Goal: Find specific page/section: Find specific page/section

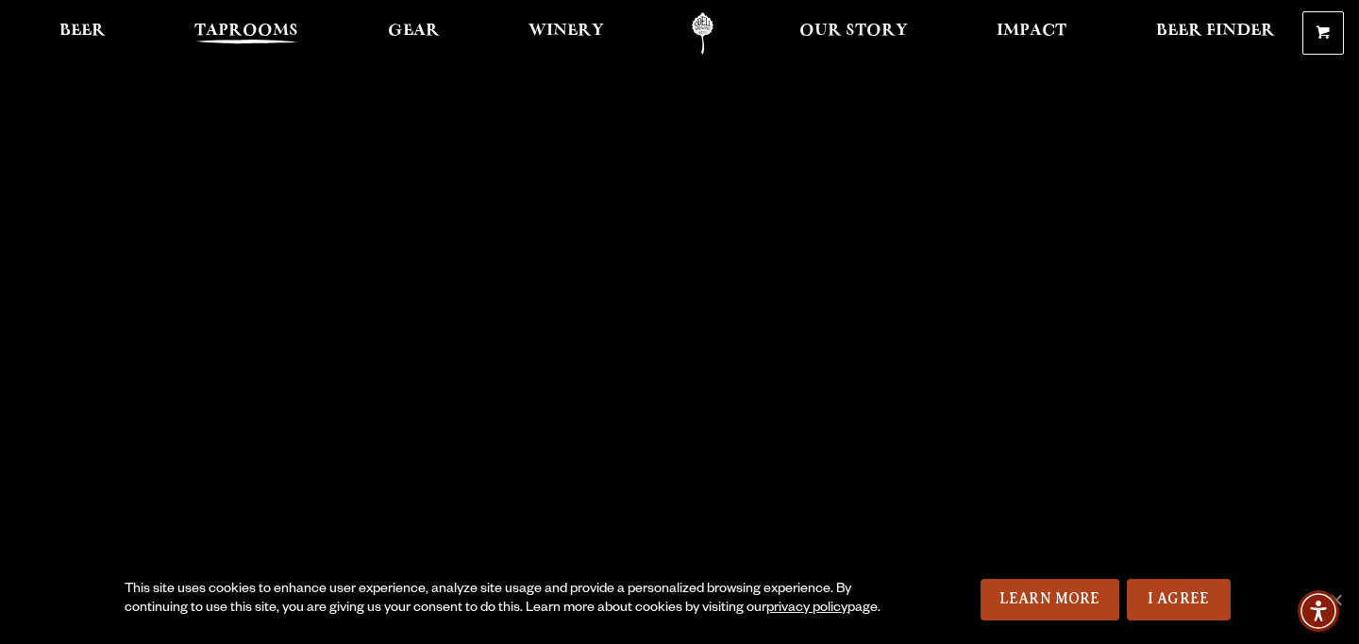
click at [258, 28] on span "Taprooms" at bounding box center [246, 31] width 104 height 15
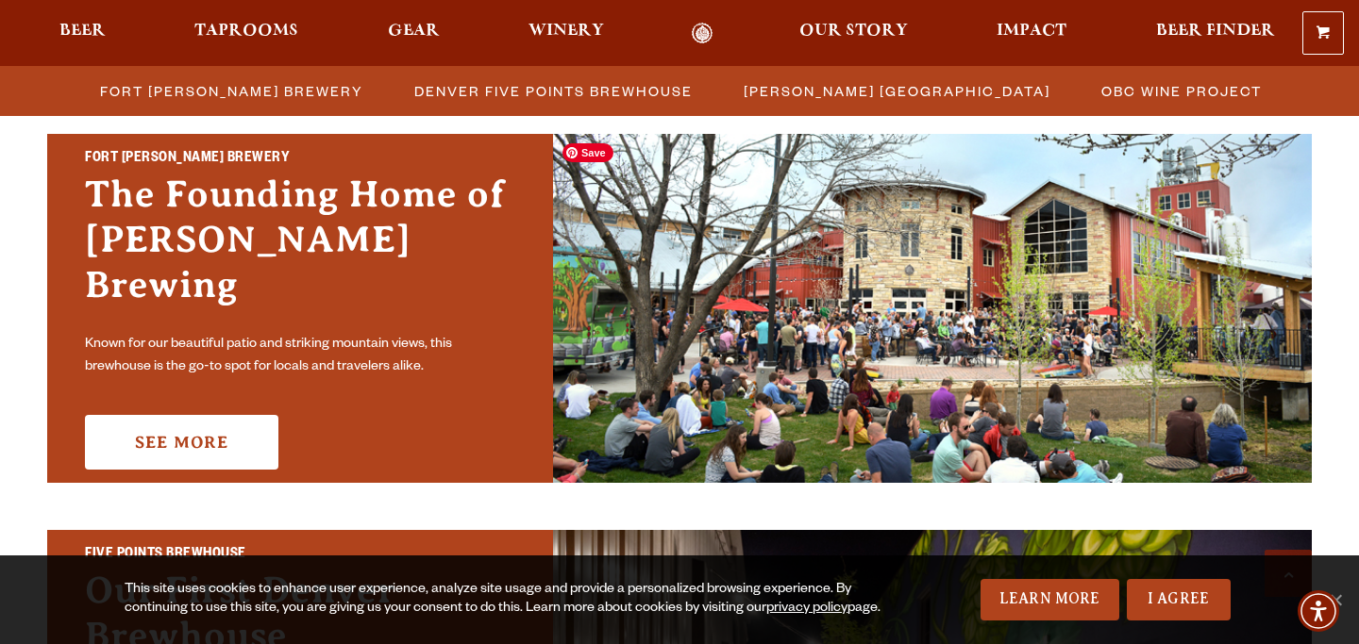
scroll to position [642, 0]
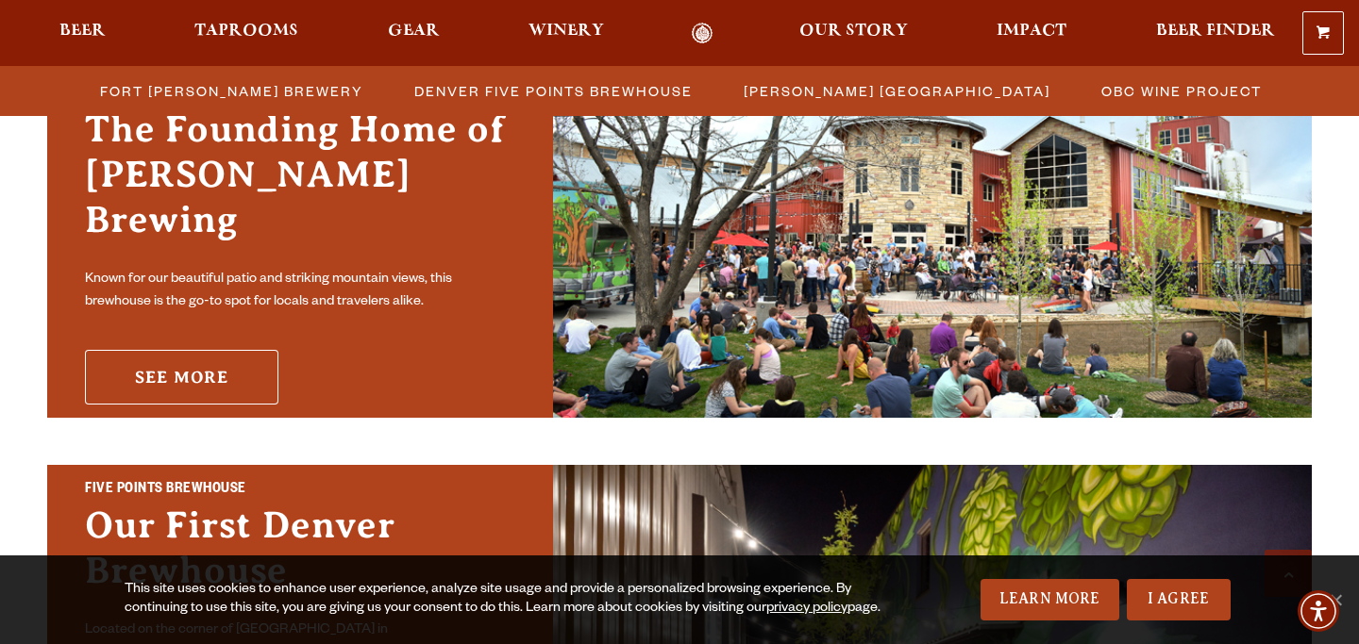
click at [236, 350] on link "See More" at bounding box center [181, 377] width 193 height 55
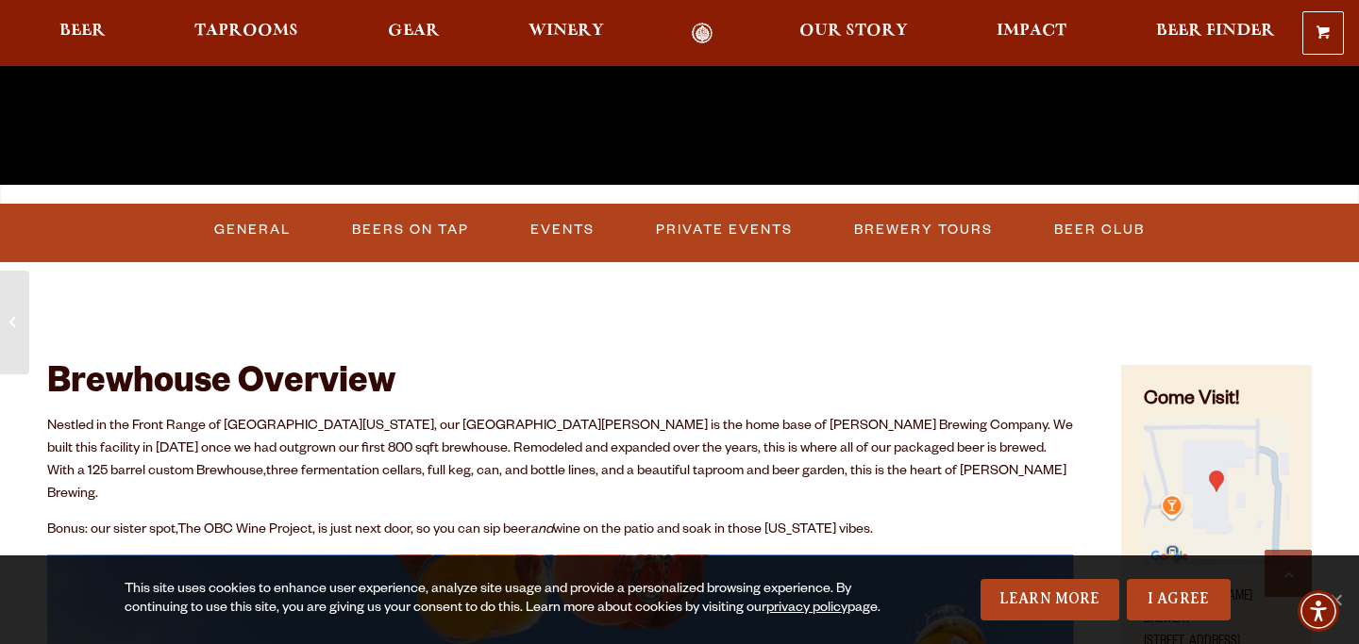
scroll to position [578, 0]
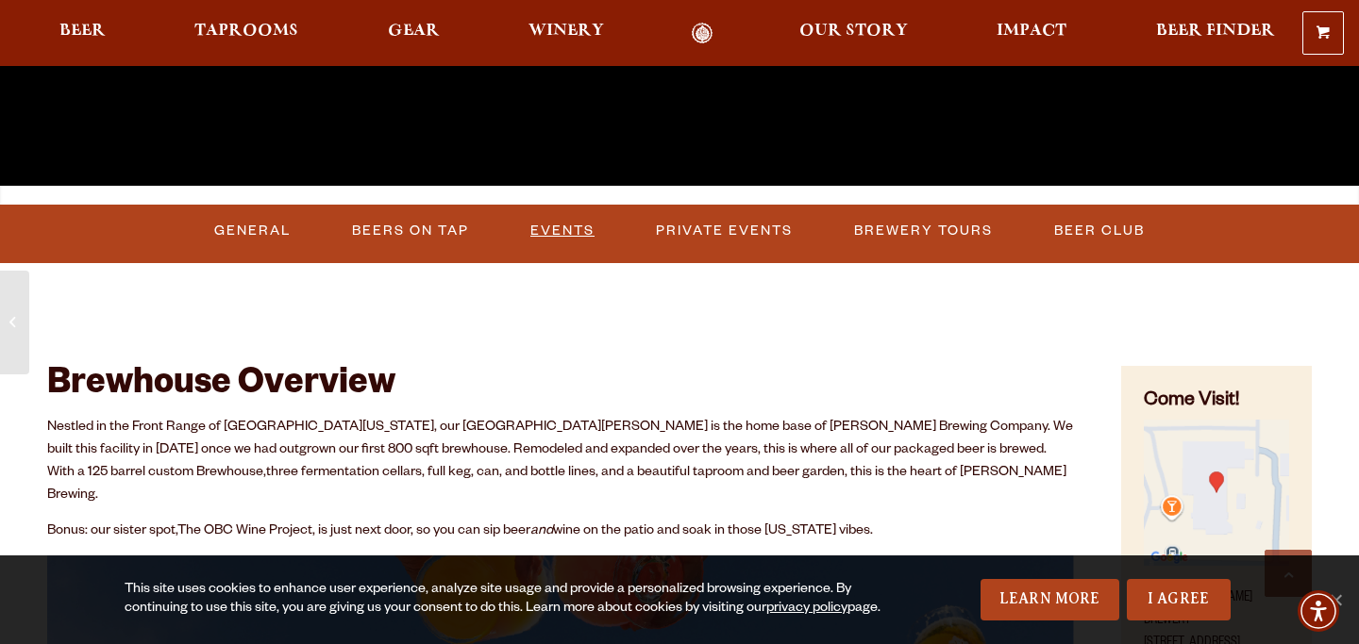
click at [544, 239] on link "Events" at bounding box center [562, 230] width 79 height 43
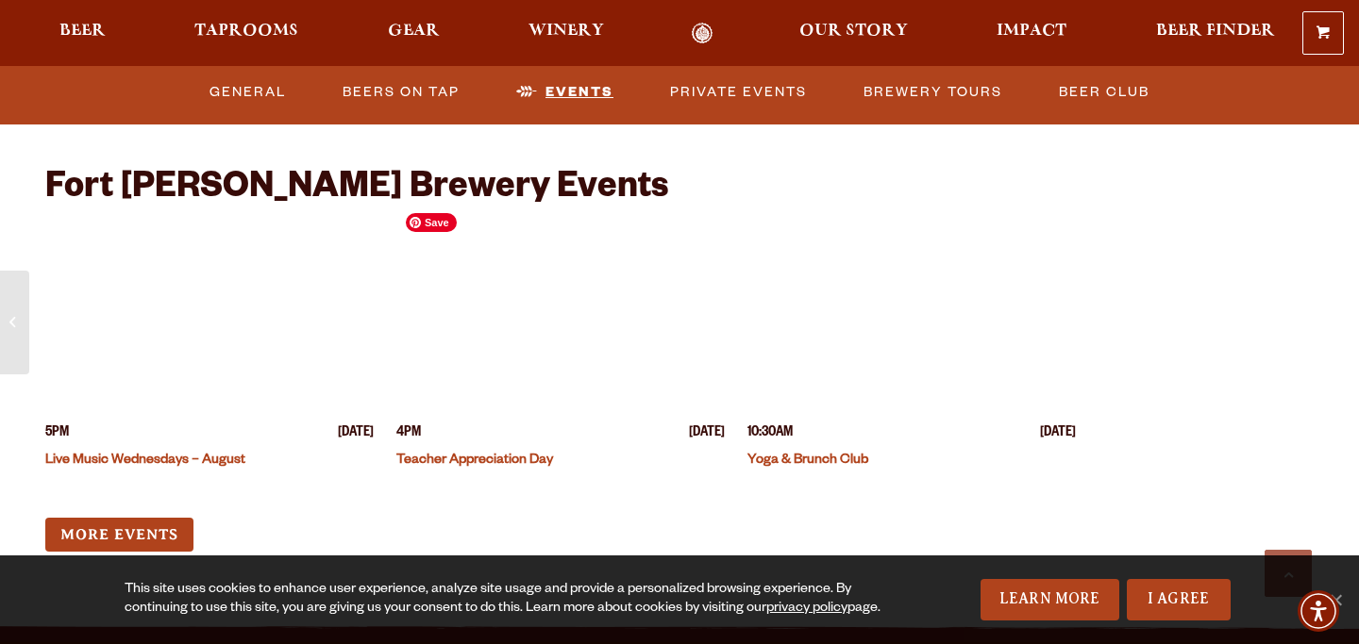
scroll to position [4616, 0]
